Goal: Task Accomplishment & Management: Complete application form

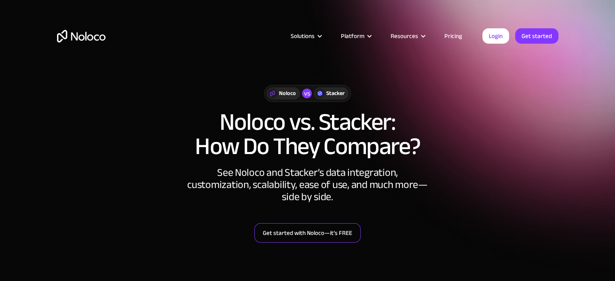
drag, startPoint x: 0, startPoint y: 0, endPoint x: 269, endPoint y: 234, distance: 357.0
click at [269, 234] on link "Get started with Noloco—it’s FREE" at bounding box center [307, 232] width 106 height 19
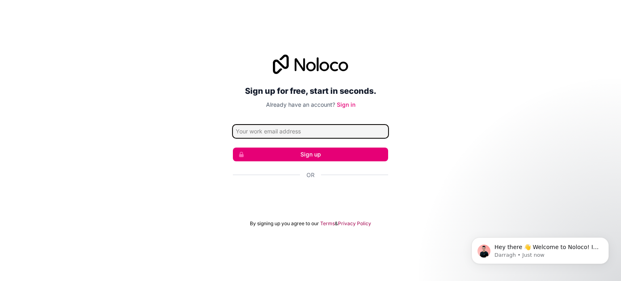
paste input "[EMAIL_ADDRESS][DOMAIN_NAME]"
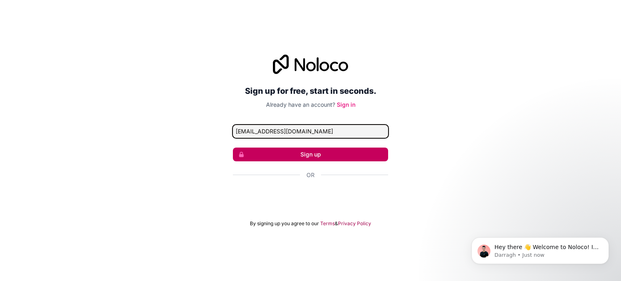
type input "[EMAIL_ADDRESS][DOMAIN_NAME]"
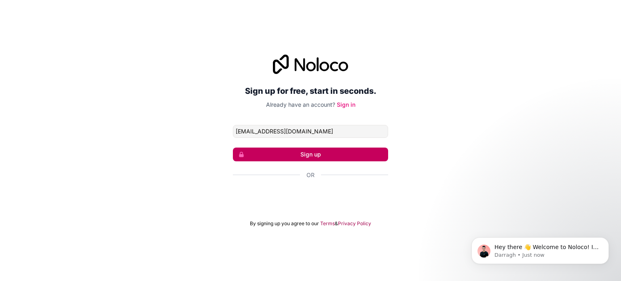
click at [276, 152] on button "Sign up" at bounding box center [310, 155] width 155 height 14
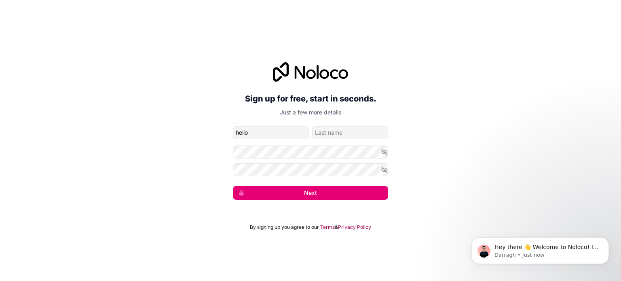
type input "hello"
click at [322, 134] on input "family-name" at bounding box center [350, 132] width 76 height 13
type input "hello"
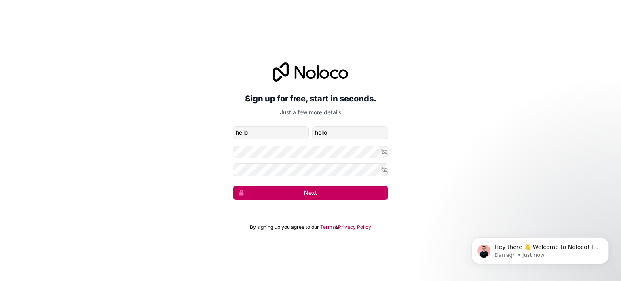
click at [284, 194] on button "Next" at bounding box center [310, 193] width 155 height 14
click at [310, 191] on button "Next" at bounding box center [310, 193] width 155 height 14
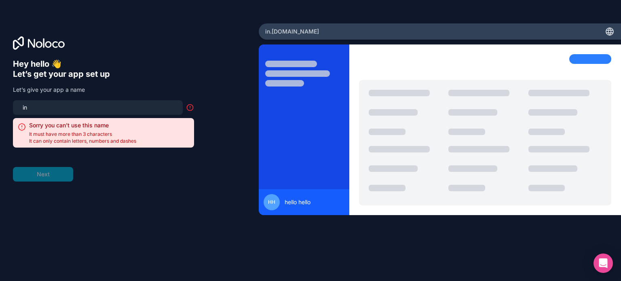
type input "i"
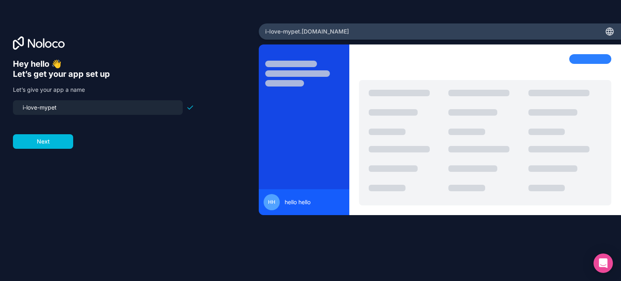
click at [49, 109] on input "i-love-mypet" at bounding box center [98, 107] width 160 height 11
type input "i-love-my-pet"
click at [35, 142] on button "Next" at bounding box center [43, 141] width 60 height 15
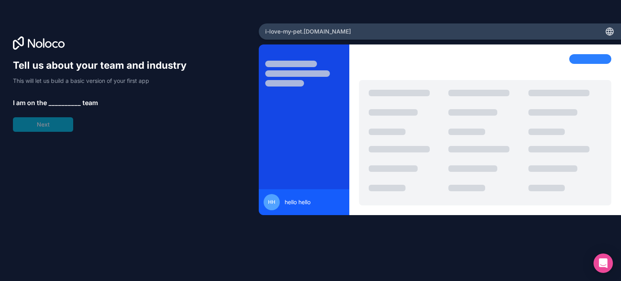
click at [53, 103] on span "__________" at bounding box center [65, 103] width 32 height 10
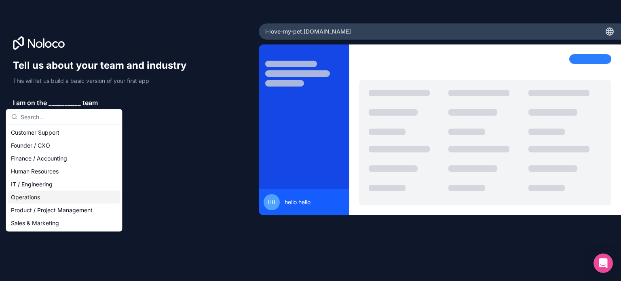
click at [36, 196] on div "Operations" at bounding box center [64, 197] width 112 height 13
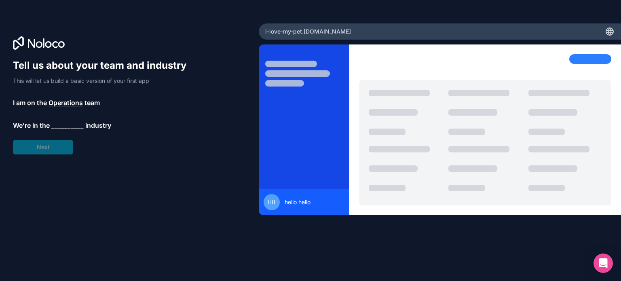
click at [61, 129] on span "__________" at bounding box center [67, 126] width 32 height 10
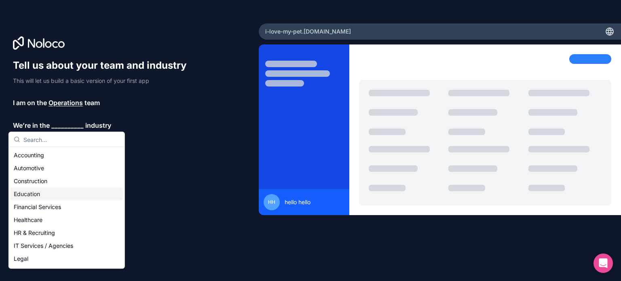
click at [52, 194] on div "Education" at bounding box center [67, 194] width 112 height 13
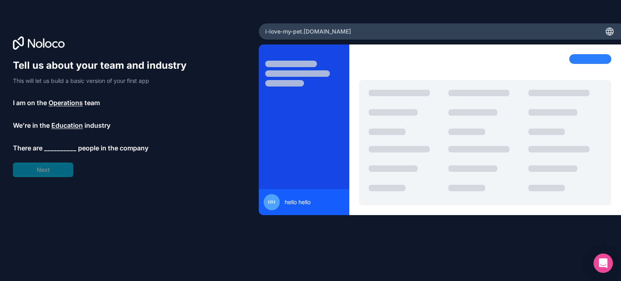
click at [51, 152] on span "__________" at bounding box center [60, 148] width 32 height 10
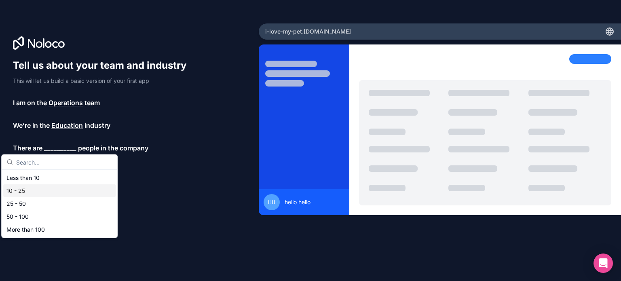
click at [40, 191] on div "10 - 25" at bounding box center [59, 190] width 112 height 13
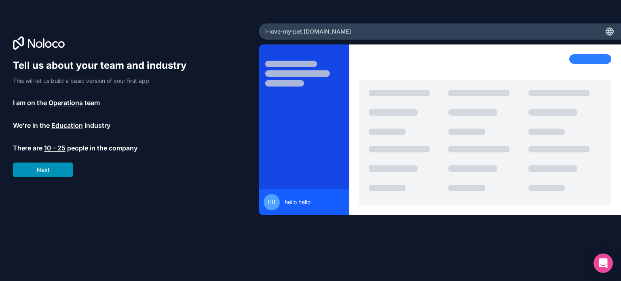
click at [50, 171] on button "Next" at bounding box center [43, 170] width 60 height 15
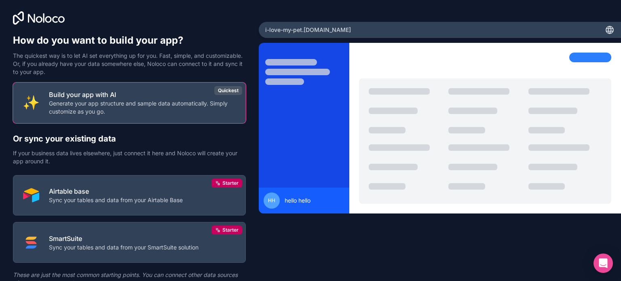
scroll to position [2, 0]
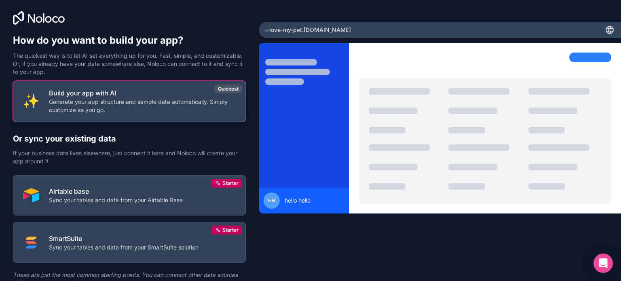
click at [64, 96] on p "Build your app with AI" at bounding box center [142, 93] width 187 height 10
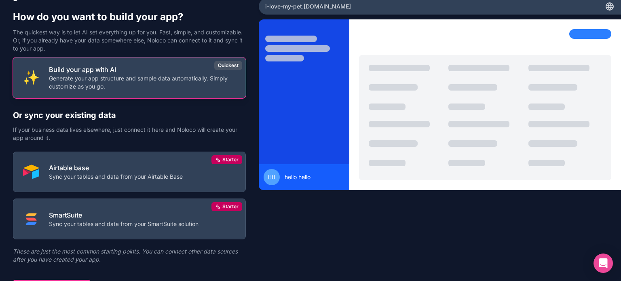
scroll to position [38, 0]
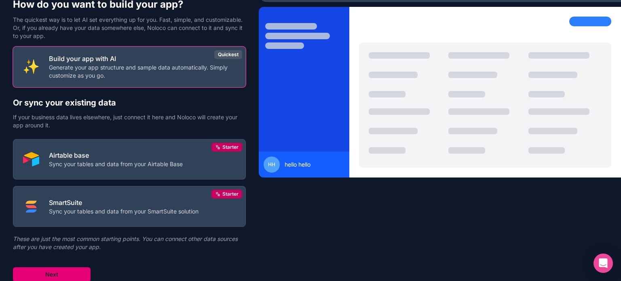
click at [45, 270] on button "Next" at bounding box center [52, 274] width 78 height 15
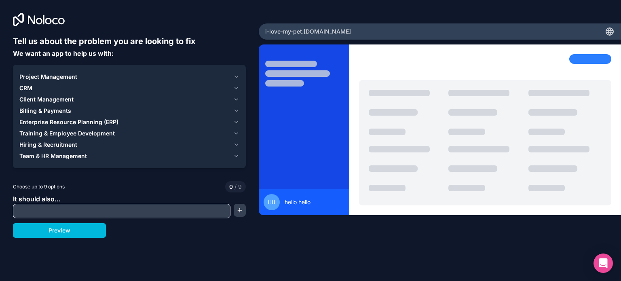
click at [53, 211] on input "text" at bounding box center [122, 211] width 214 height 11
paste input "Sp6329JY4V9@SNT"
type input "Sp6329JY4V9@SNT"
paste input "Diseña una que dé recomendaciones sobre higiene y salud, recordatorios de paseo…"
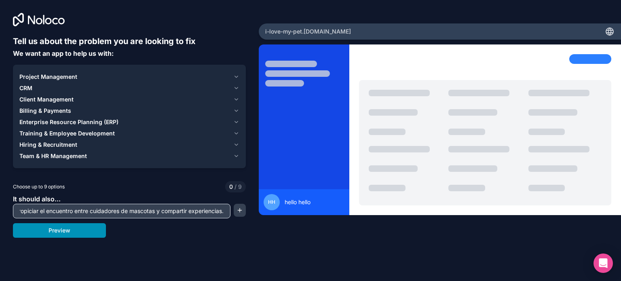
type input "Diseña una que dé recomendaciones sobre higiene y salud, recordatorios de paseo…"
click at [59, 228] on button "Preview" at bounding box center [59, 230] width 93 height 15
click at [62, 209] on input "Diseña una que dé recomendaciones sobre higiene y salud, recordatorios de paseo…" at bounding box center [122, 211] width 214 height 11
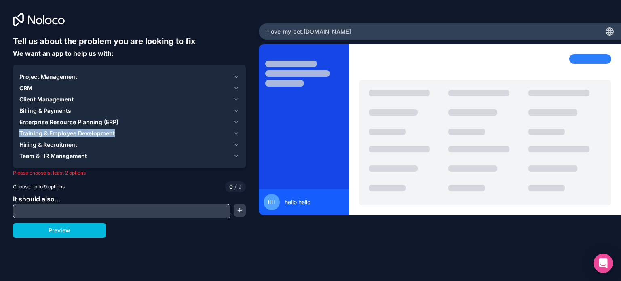
drag, startPoint x: 17, startPoint y: 134, endPoint x: 117, endPoint y: 133, distance: 99.9
click at [117, 133] on div "Project Management CRM Client Management Billing & Payments Enterprise Resource…" at bounding box center [129, 117] width 233 height 104
copy span "Training & Employee Development"
click at [94, 215] on input "text" at bounding box center [122, 211] width 214 height 11
paste input "Training & Employee Development"
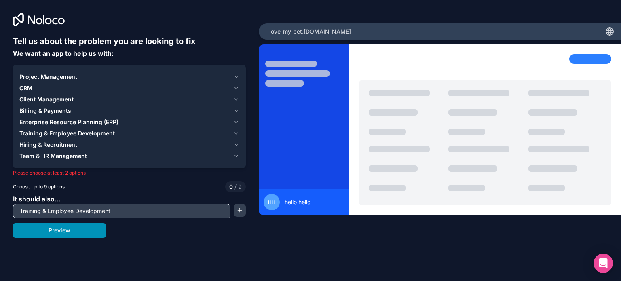
type input "Training & Employee Development"
click at [83, 231] on button "Preview" at bounding box center [59, 230] width 93 height 15
drag, startPoint x: 19, startPoint y: 156, endPoint x: 111, endPoint y: 163, distance: 91.7
click at [111, 163] on div "Project Management CRM Client Management Billing & Payments Enterprise Resource…" at bounding box center [129, 117] width 233 height 104
drag, startPoint x: 24, startPoint y: 155, endPoint x: 42, endPoint y: 154, distance: 18.2
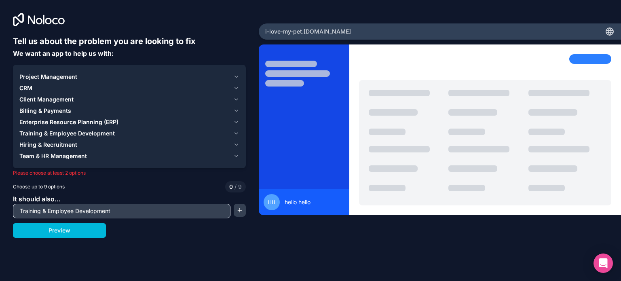
click at [42, 154] on span "Team & HR Management" at bounding box center [53, 156] width 68 height 8
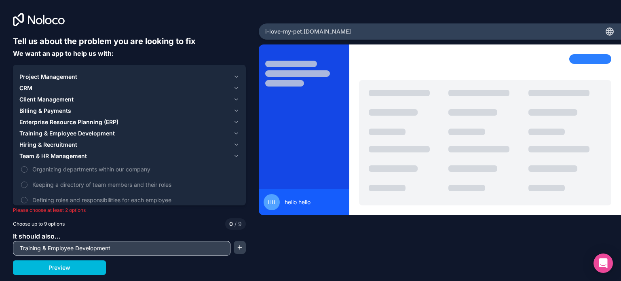
drag, startPoint x: 20, startPoint y: 155, endPoint x: 76, endPoint y: 158, distance: 55.9
click at [76, 158] on span "Team & HR Management" at bounding box center [53, 156] width 68 height 8
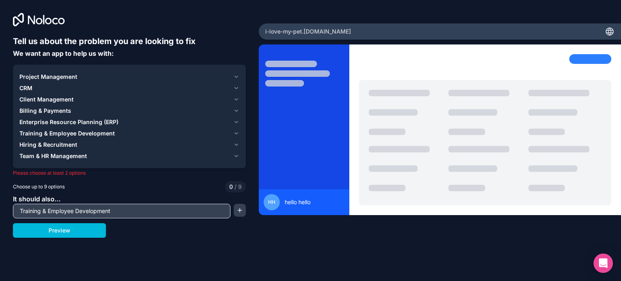
drag, startPoint x: 86, startPoint y: 155, endPoint x: 31, endPoint y: 153, distance: 55.0
click at [31, 153] on span "Team & HR Management" at bounding box center [53, 156] width 68 height 8
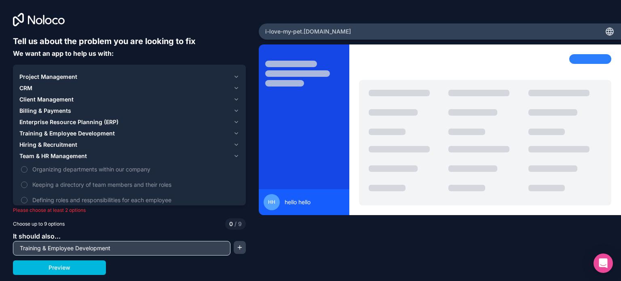
drag, startPoint x: 21, startPoint y: 145, endPoint x: 58, endPoint y: 145, distance: 37.2
click at [58, 145] on span "Hiring & Recruitment" at bounding box center [48, 145] width 58 height 8
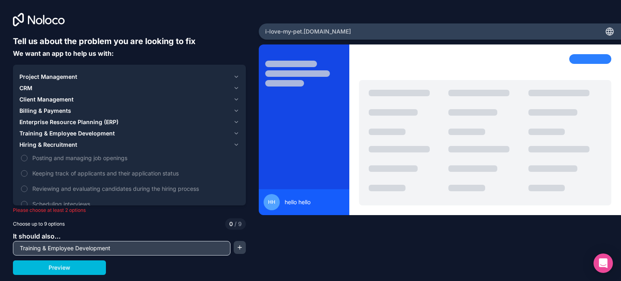
drag, startPoint x: 21, startPoint y: 126, endPoint x: 95, endPoint y: 132, distance: 73.9
click at [95, 132] on div "Project Management CRM Client Management Billing & Payments Enterprise Resource…" at bounding box center [129, 147] width 220 height 152
click at [95, 136] on span "Training & Employee Development" at bounding box center [66, 133] width 95 height 8
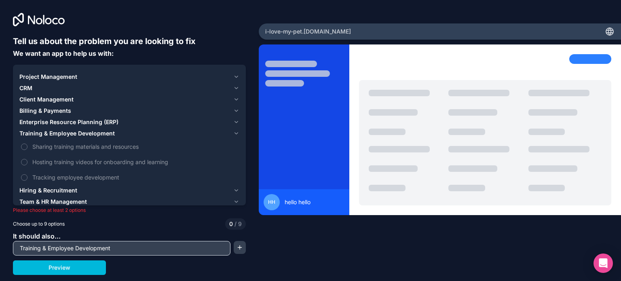
click at [97, 134] on span "Training & Employee Development" at bounding box center [66, 133] width 95 height 8
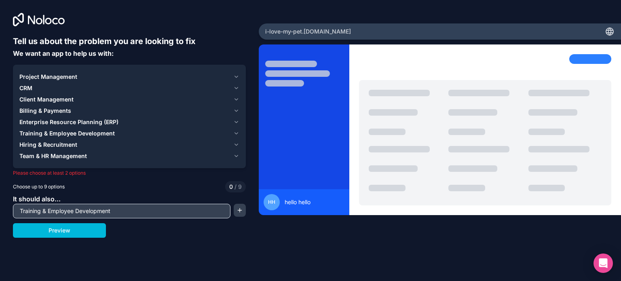
click at [97, 134] on span "Training & Employee Development" at bounding box center [66, 133] width 95 height 8
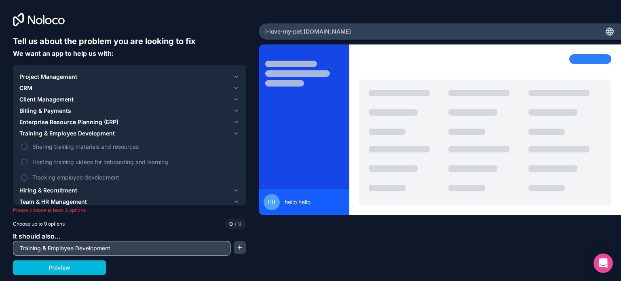
click at [24, 146] on button "Sharing training materials and resources" at bounding box center [24, 147] width 6 height 6
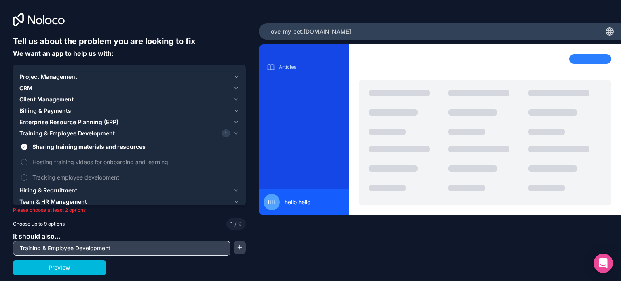
click at [24, 146] on button "Sharing training materials and resources" at bounding box center [24, 147] width 6 height 6
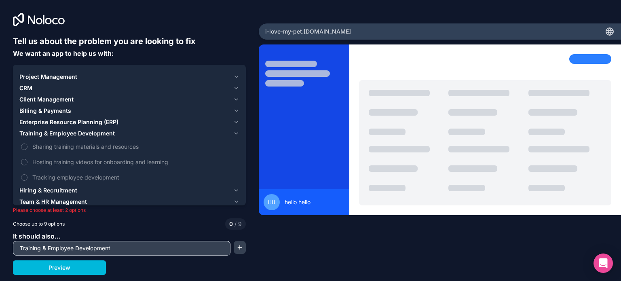
click at [24, 146] on button "Sharing training materials and resources" at bounding box center [24, 147] width 6 height 6
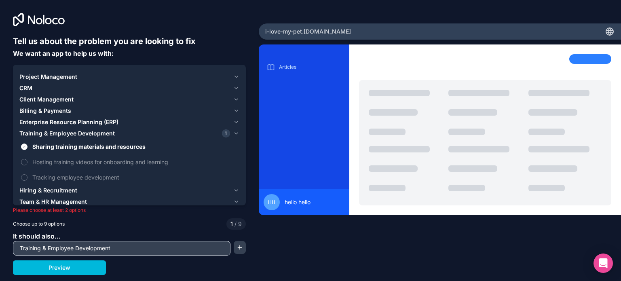
click at [25, 191] on span "Hiring & Recruitment" at bounding box center [48, 191] width 58 height 8
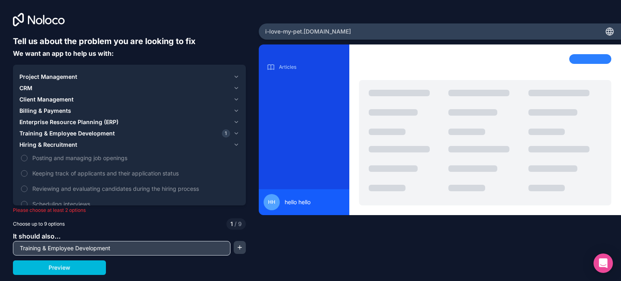
click at [24, 187] on button "Reviewing and evaluating candidates during the hiring process" at bounding box center [24, 189] width 6 height 6
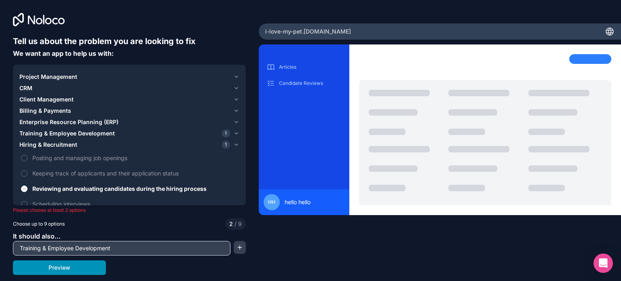
click at [61, 265] on button "Preview" at bounding box center [59, 268] width 93 height 15
